Goal: Communication & Community: Participate in discussion

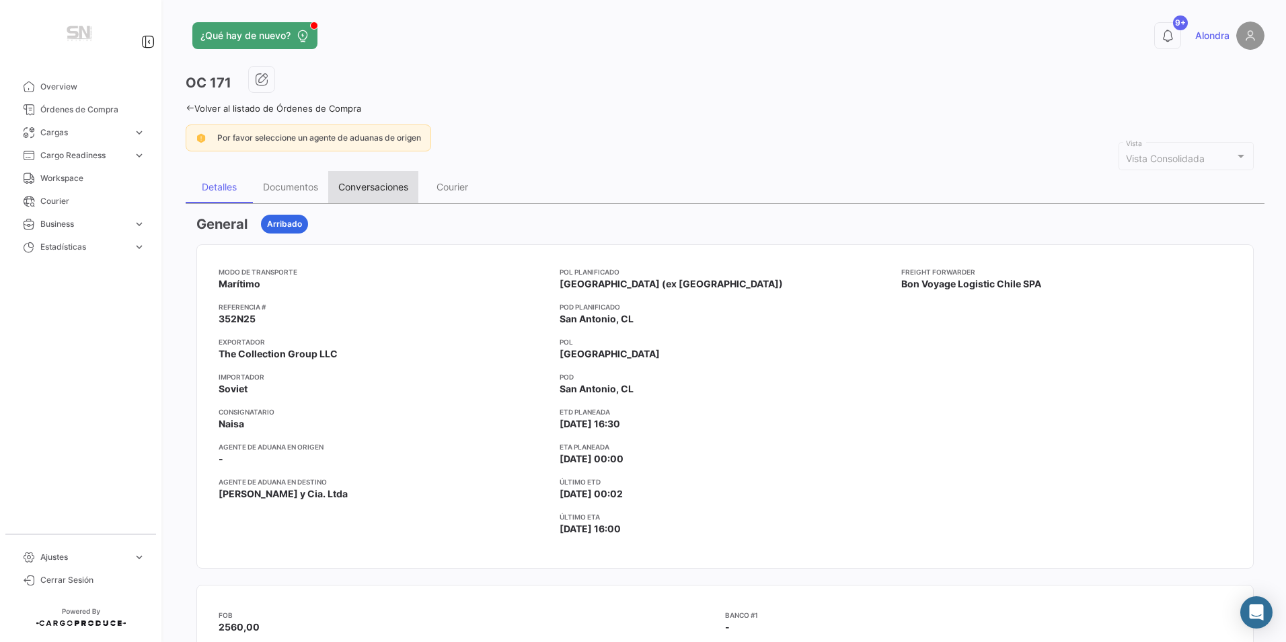
click at [358, 182] on div "Conversaciones" at bounding box center [373, 186] width 70 height 11
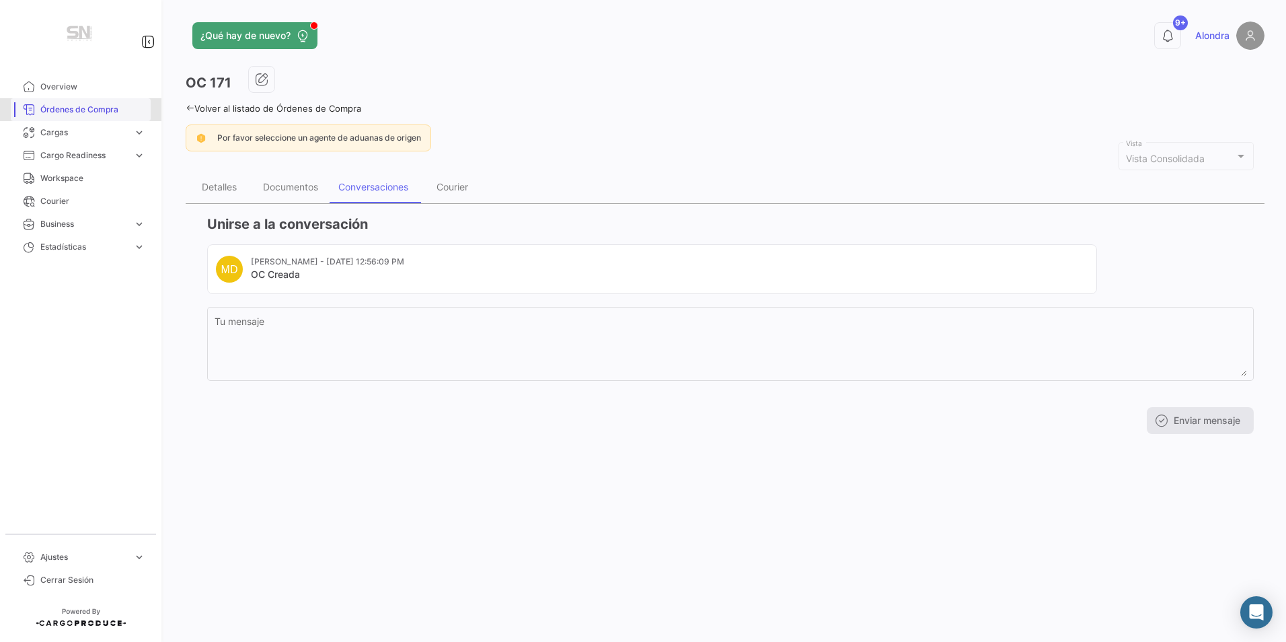
click at [110, 109] on span "Órdenes de Compra" at bounding box center [92, 110] width 105 height 12
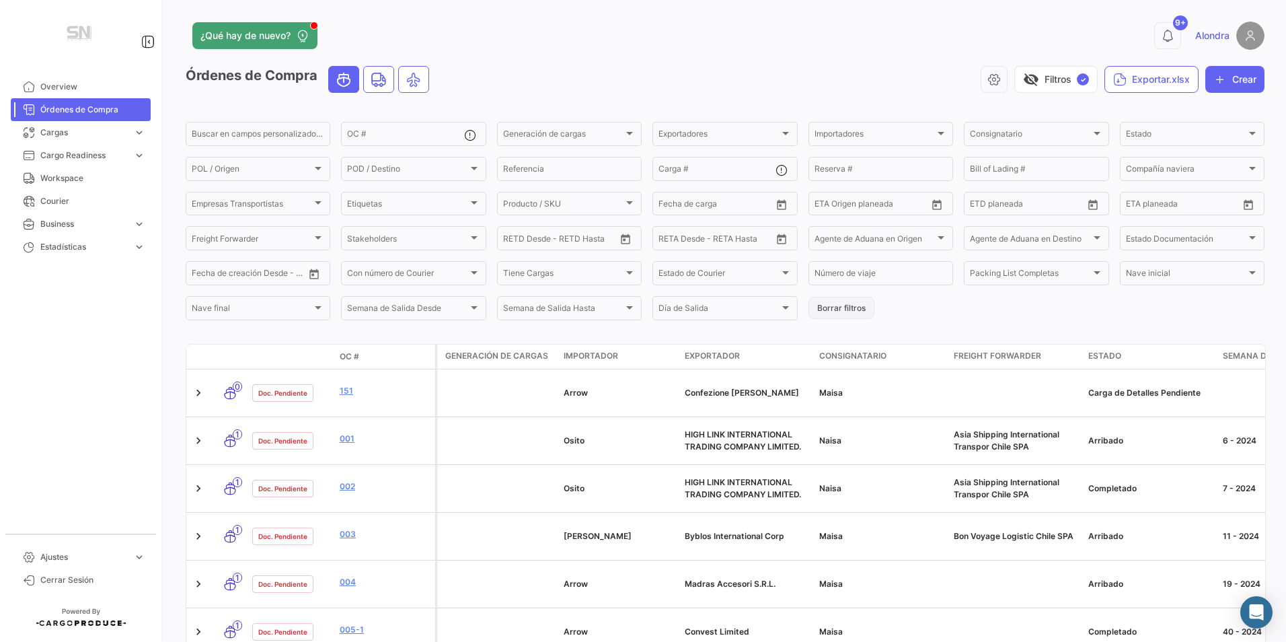
click at [843, 313] on button "Borrar filtros" at bounding box center [842, 308] width 66 height 22
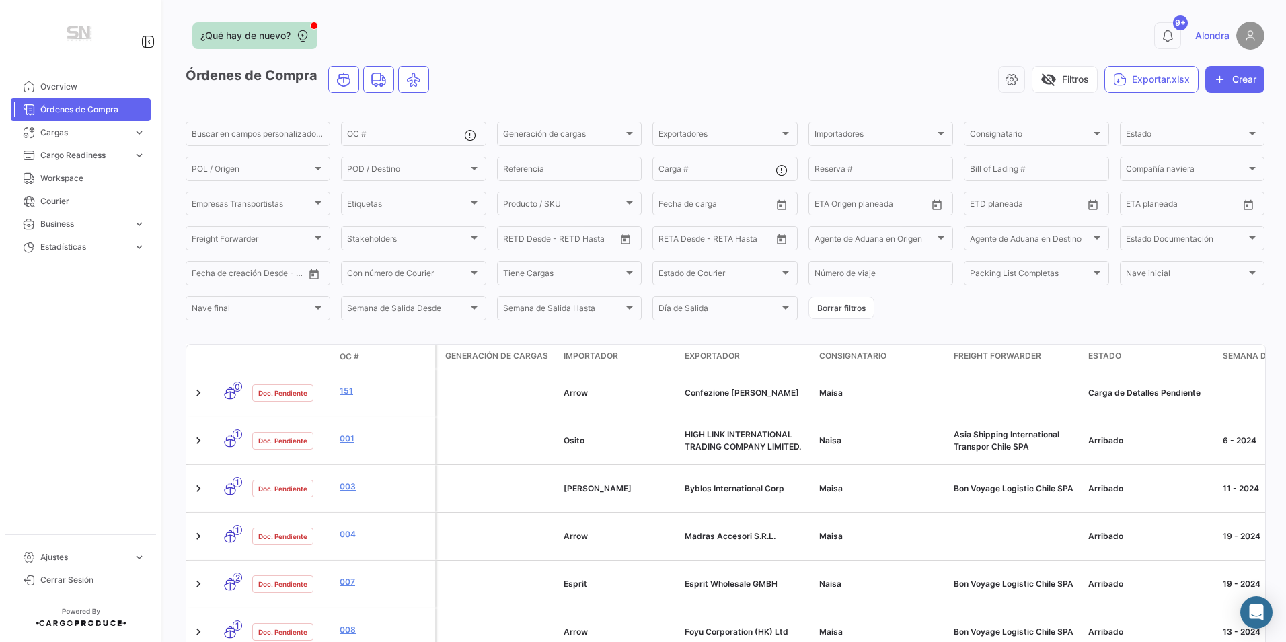
click at [247, 35] on span "¿Qué hay de nuevo?" at bounding box center [245, 35] width 90 height 13
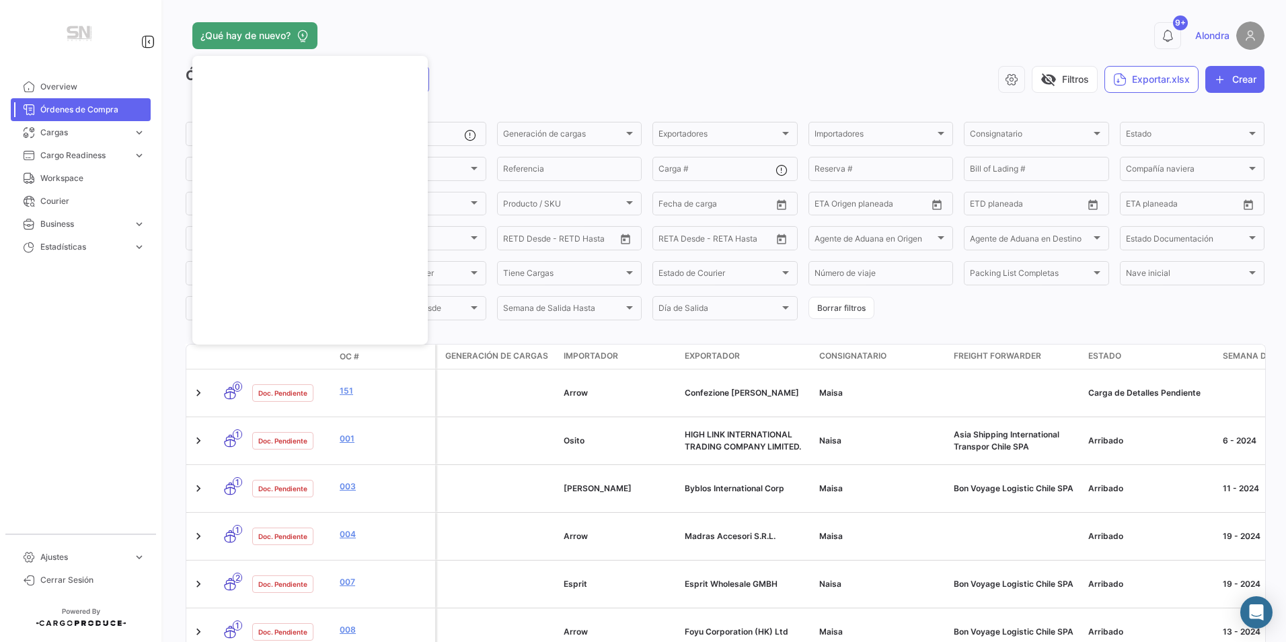
click at [1181, 18] on div "¿Qué hay de nuevo? 9+ Alondra Órdenes de Compra visibility_off Filtros Exportar…" at bounding box center [725, 321] width 1122 height 642
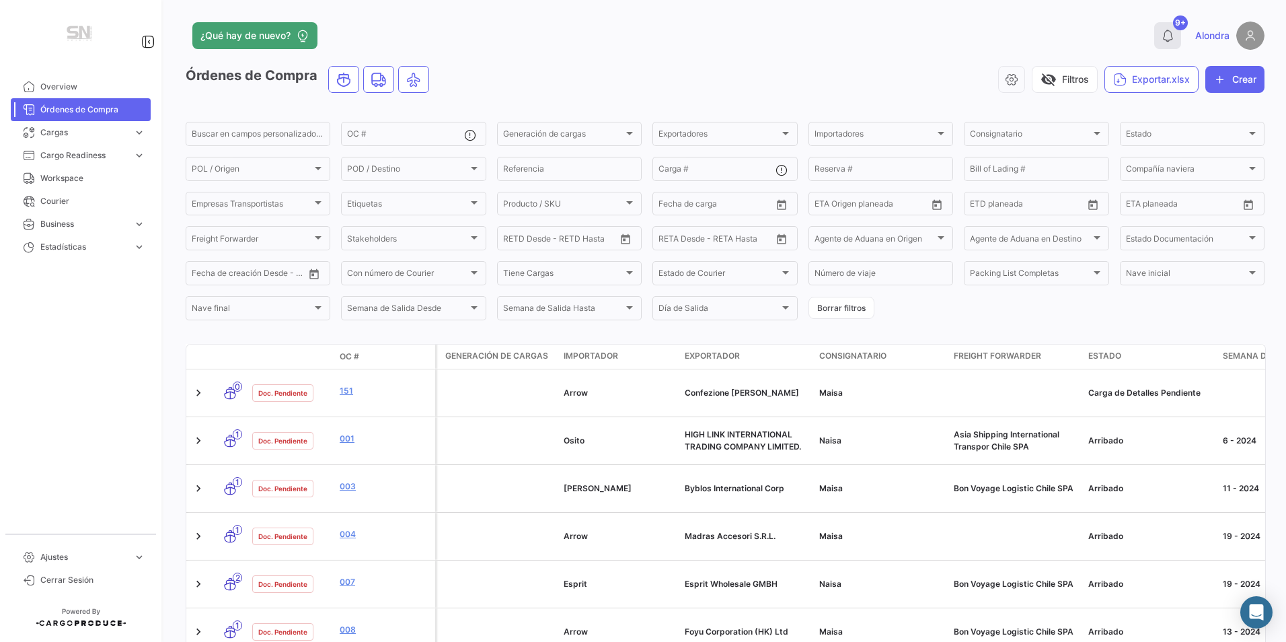
click at [1161, 37] on icon at bounding box center [1167, 35] width 13 height 13
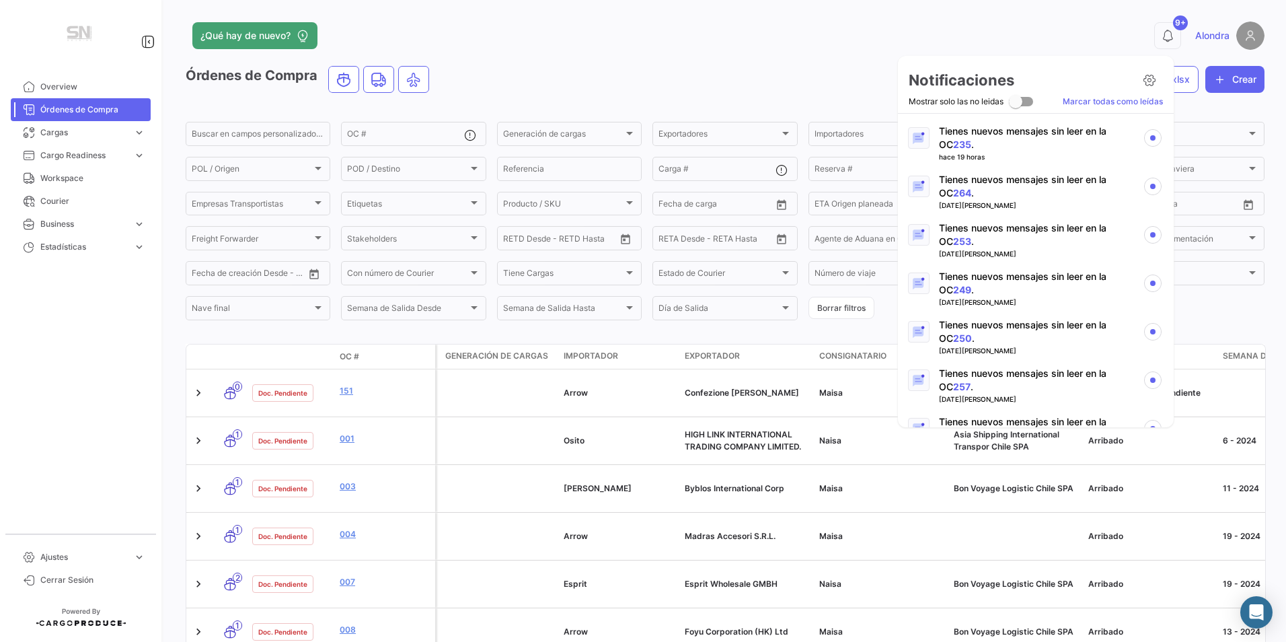
click at [1025, 141] on p "Tienes nuevos mensajes sin leer en la OC 235 ." at bounding box center [1035, 137] width 193 height 27
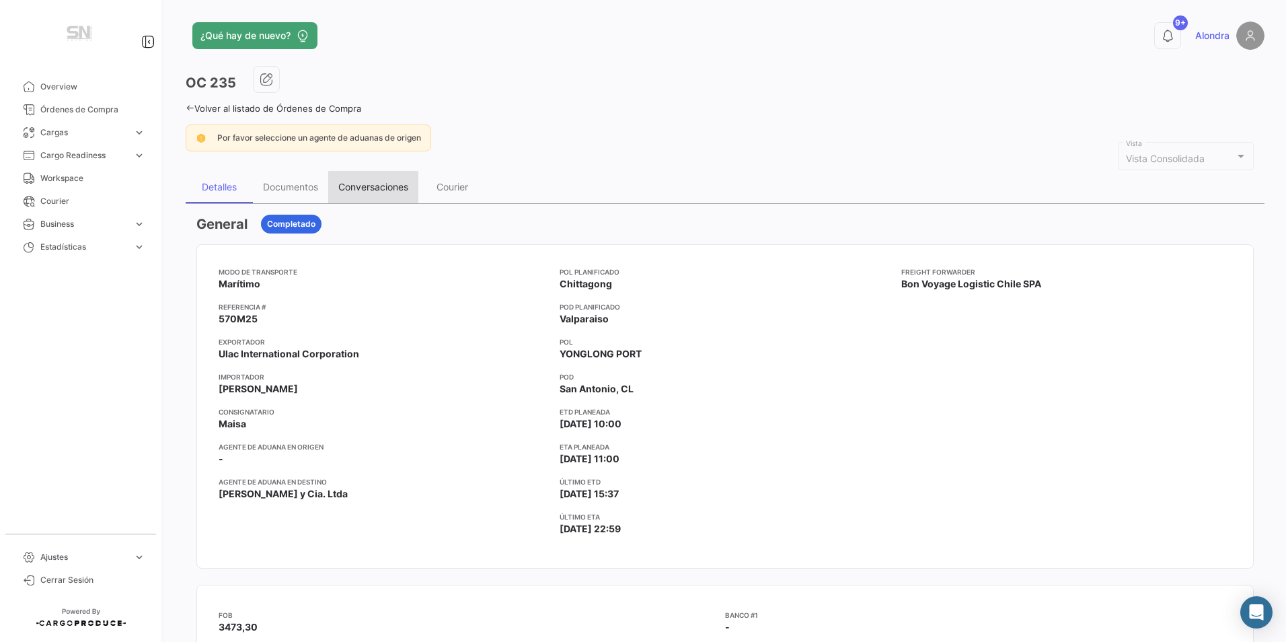
click at [367, 189] on div "Conversaciones" at bounding box center [373, 186] width 70 height 11
